Goal: Task Accomplishment & Management: Manage account settings

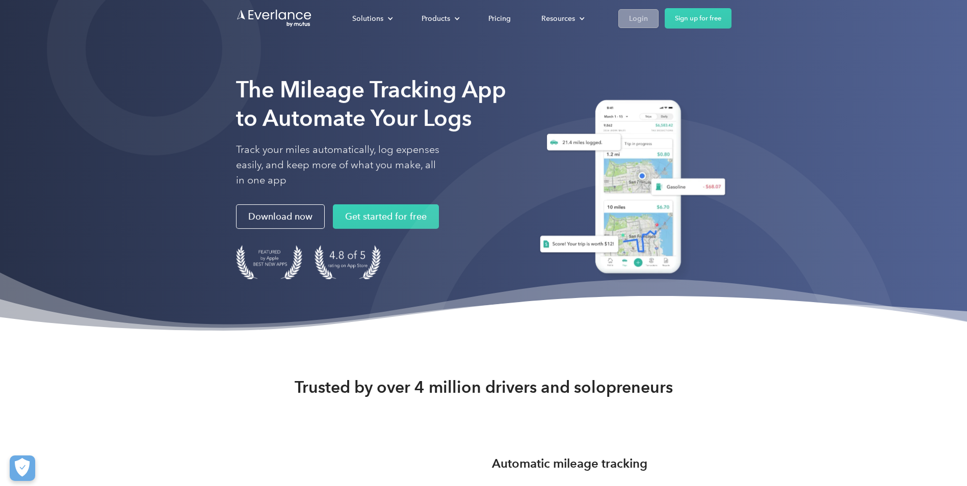
click at [635, 16] on div "Login" at bounding box center [638, 18] width 19 height 13
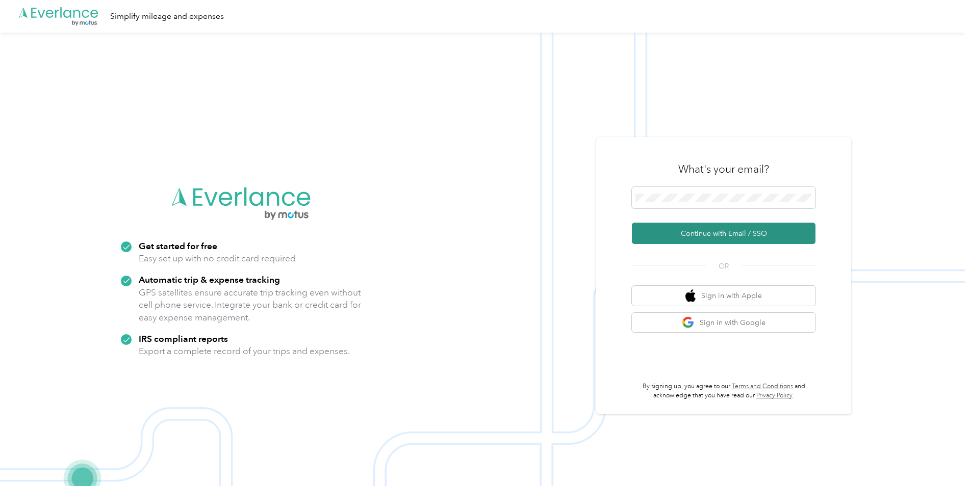
click at [659, 233] on button "Continue with Email / SSO" at bounding box center [724, 233] width 184 height 21
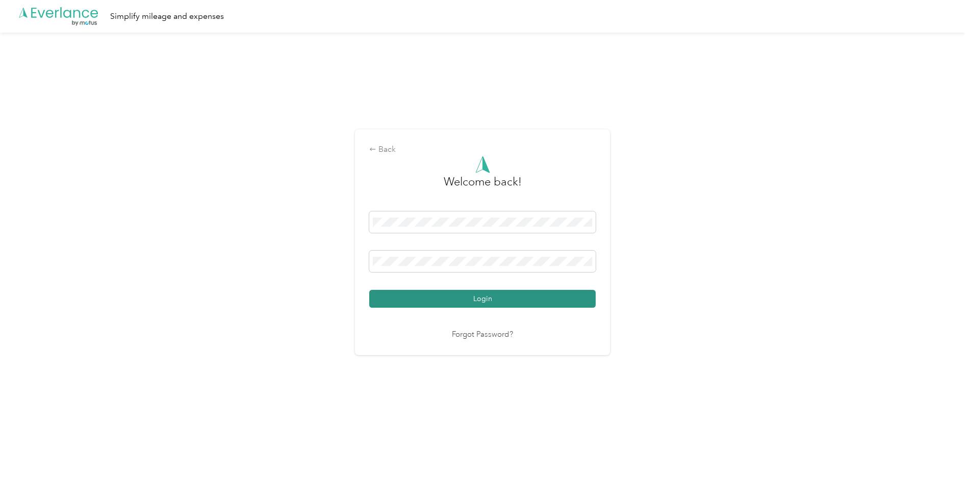
click at [479, 299] on button "Login" at bounding box center [482, 299] width 226 height 18
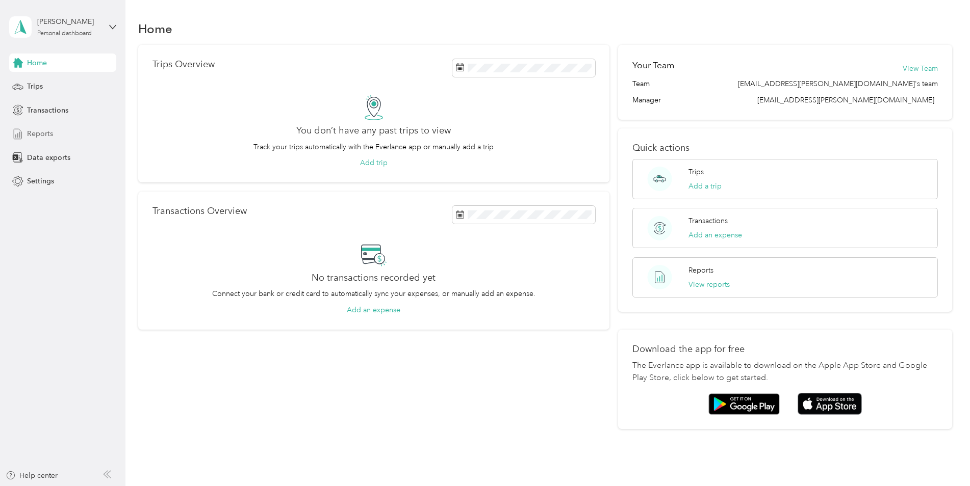
click at [33, 132] on span "Reports" at bounding box center [40, 133] width 26 height 11
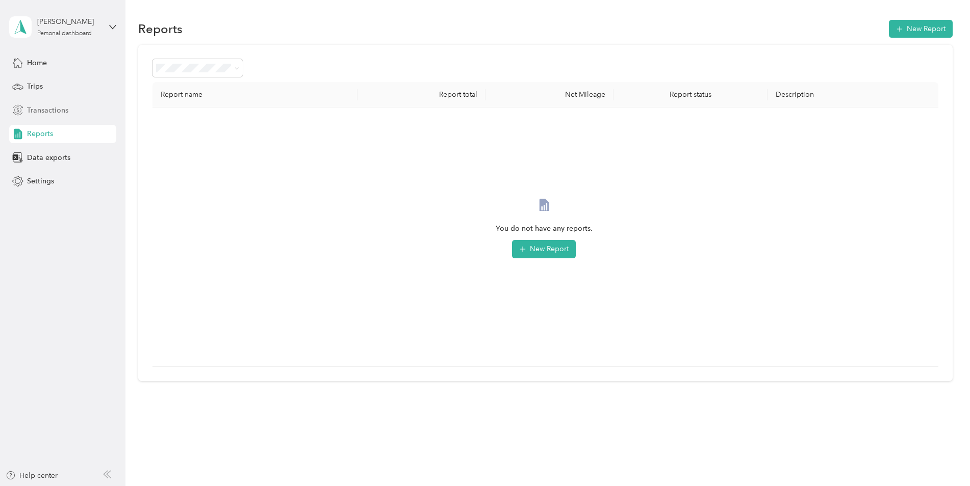
click at [55, 110] on span "Transactions" at bounding box center [47, 110] width 41 height 11
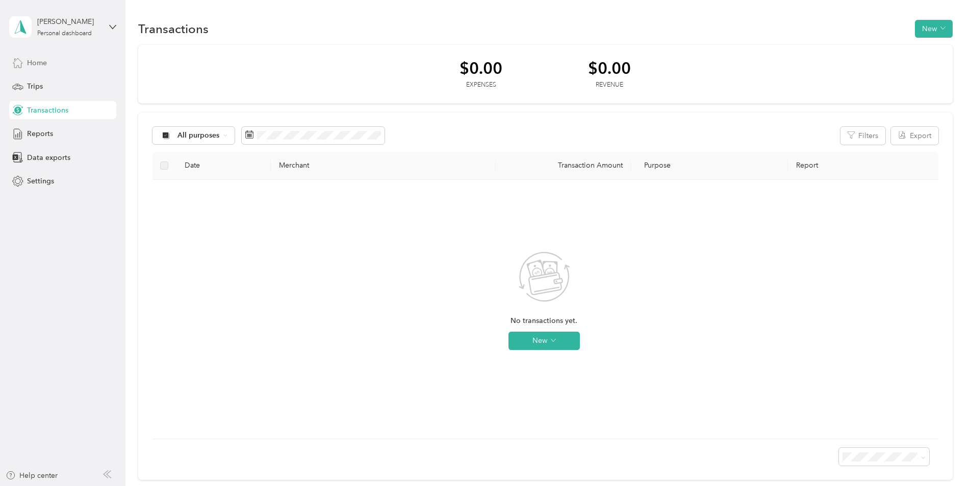
click at [34, 62] on span "Home" at bounding box center [37, 63] width 20 height 11
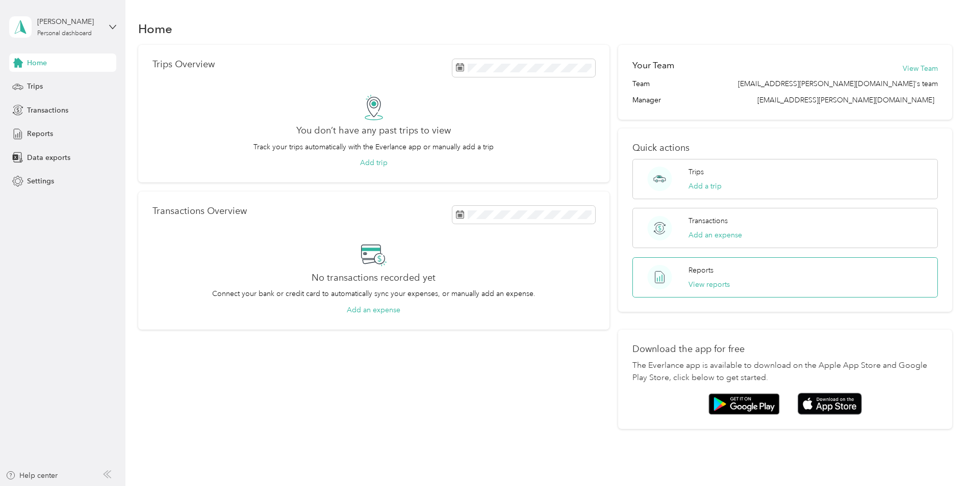
click at [696, 274] on p "Reports" at bounding box center [700, 270] width 25 height 11
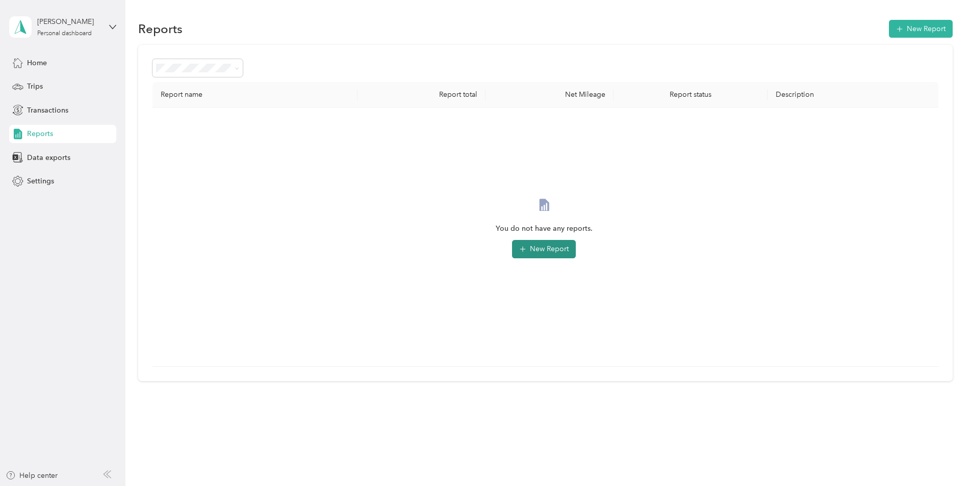
click at [533, 249] on button "New Report" at bounding box center [544, 249] width 64 height 18
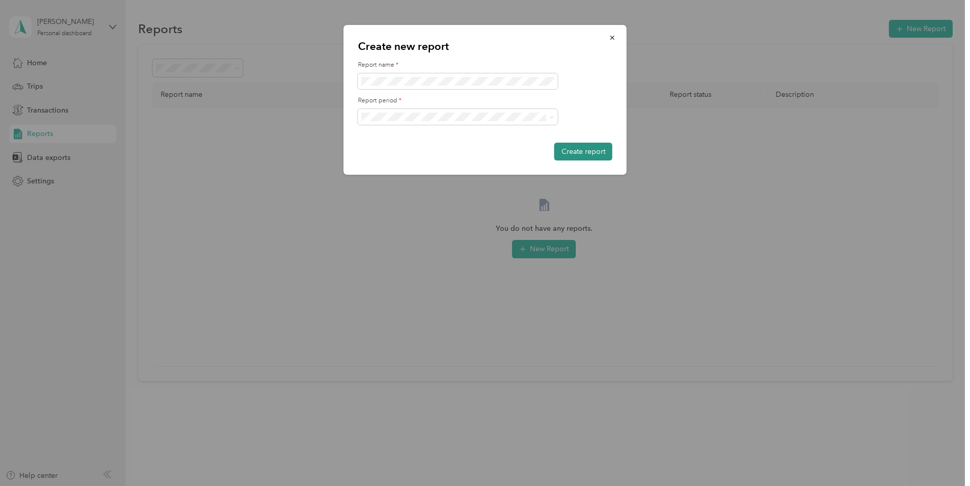
click at [579, 147] on button "Create report" at bounding box center [583, 152] width 58 height 18
